Goal: Information Seeking & Learning: Learn about a topic

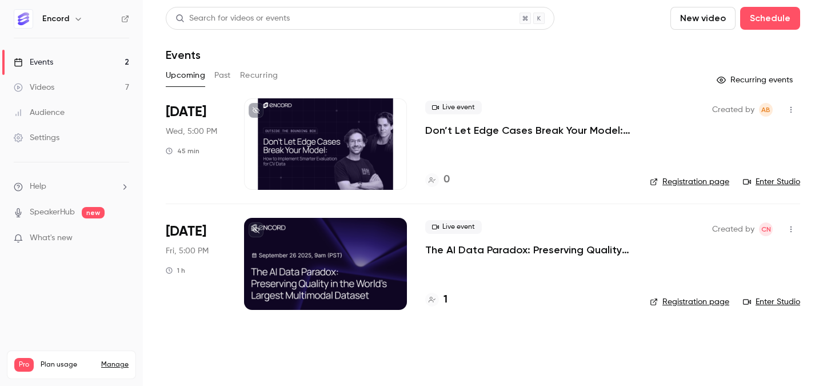
click at [223, 76] on button "Past" at bounding box center [222, 75] width 17 height 18
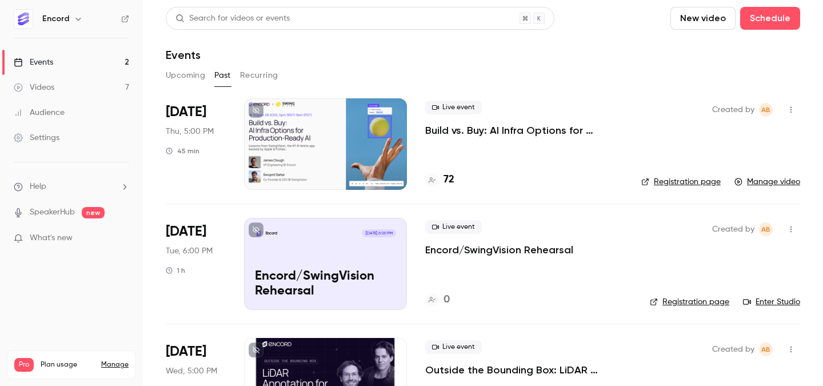
click at [464, 125] on p "Build vs. Buy: AI Infra Options for Production-Ready AI" at bounding box center [524, 131] width 198 height 14
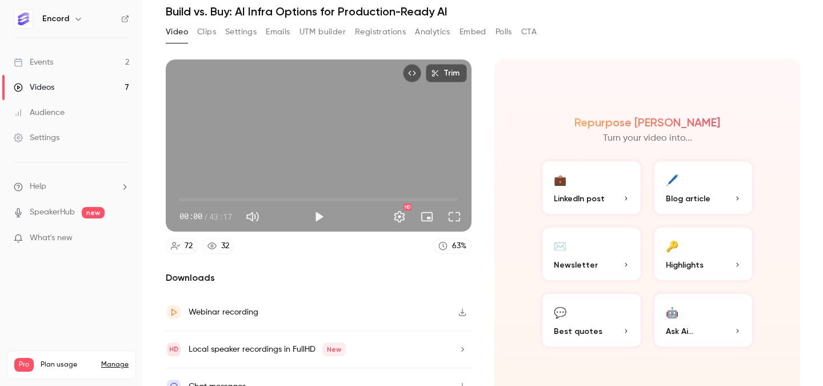
scroll to position [47, 0]
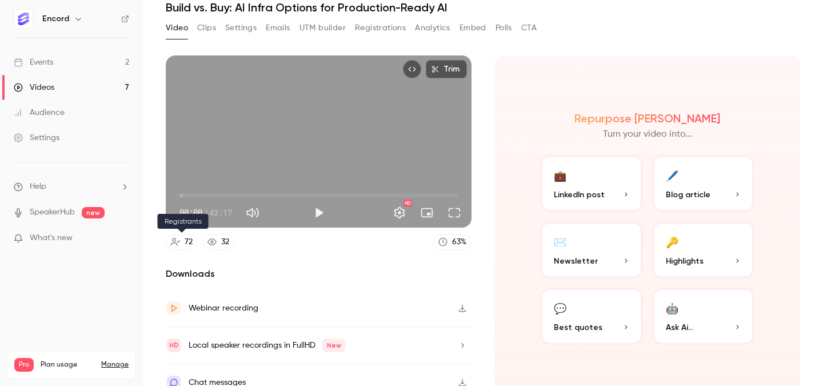
click at [184, 245] on link "72" at bounding box center [182, 241] width 32 height 15
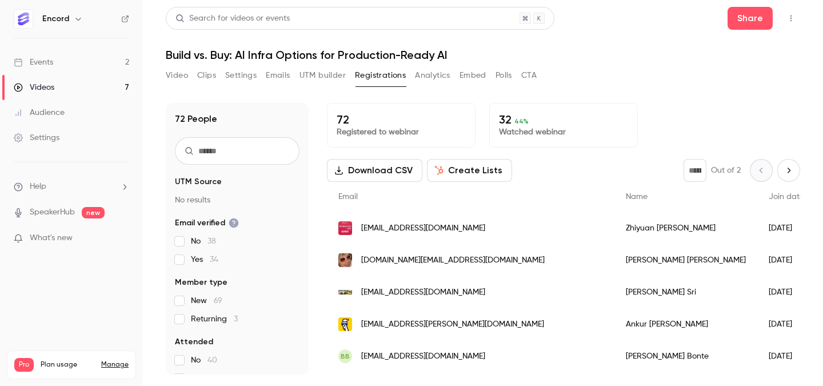
click at [233, 152] on input "text" at bounding box center [237, 150] width 125 height 27
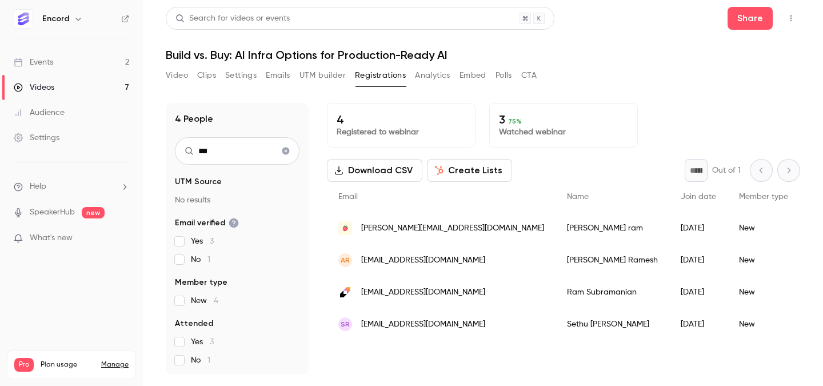
type input "***"
click at [389, 294] on span "[EMAIL_ADDRESS][DOMAIN_NAME]" at bounding box center [423, 292] width 124 height 12
